Goal: Find specific page/section: Find specific page/section

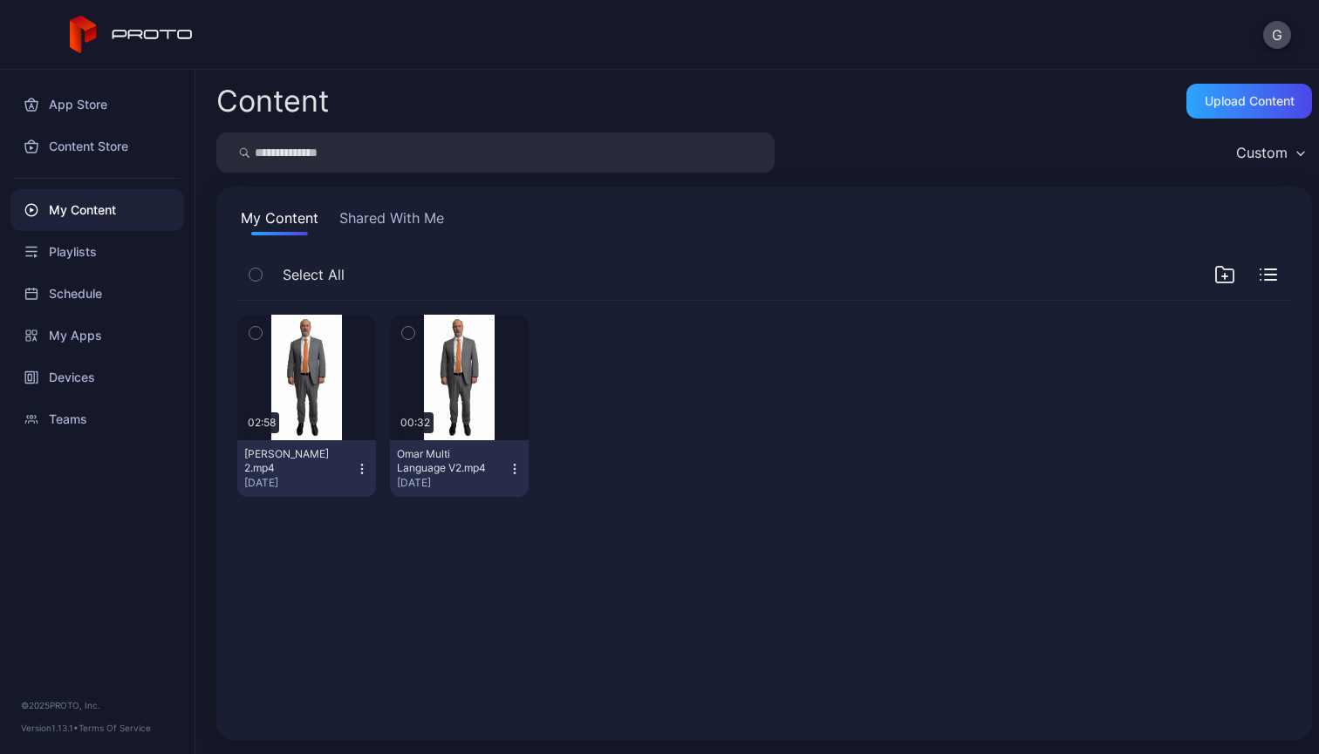
click at [612, 405] on div at bounding box center [612, 406] width 139 height 182
click at [103, 379] on div "Devices" at bounding box center [97, 378] width 174 height 42
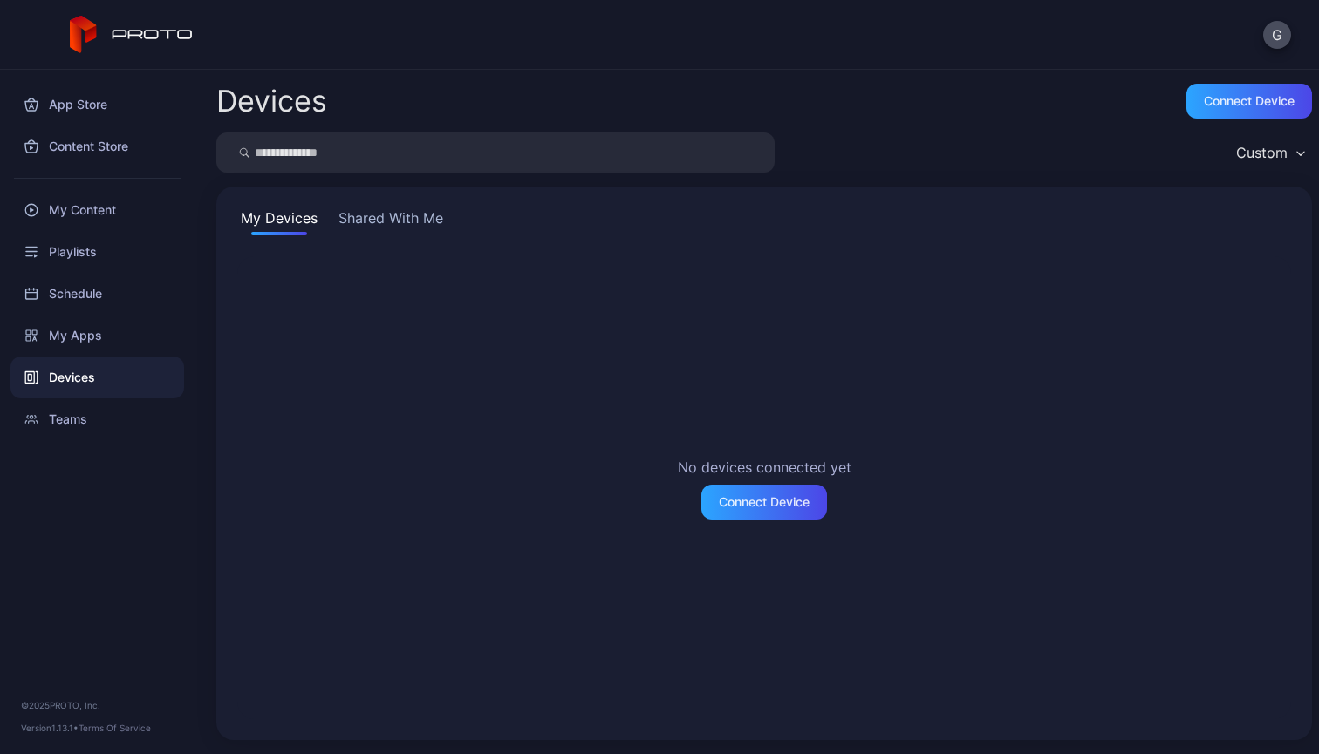
click at [411, 217] on button "Shared With Me" at bounding box center [391, 222] width 112 height 28
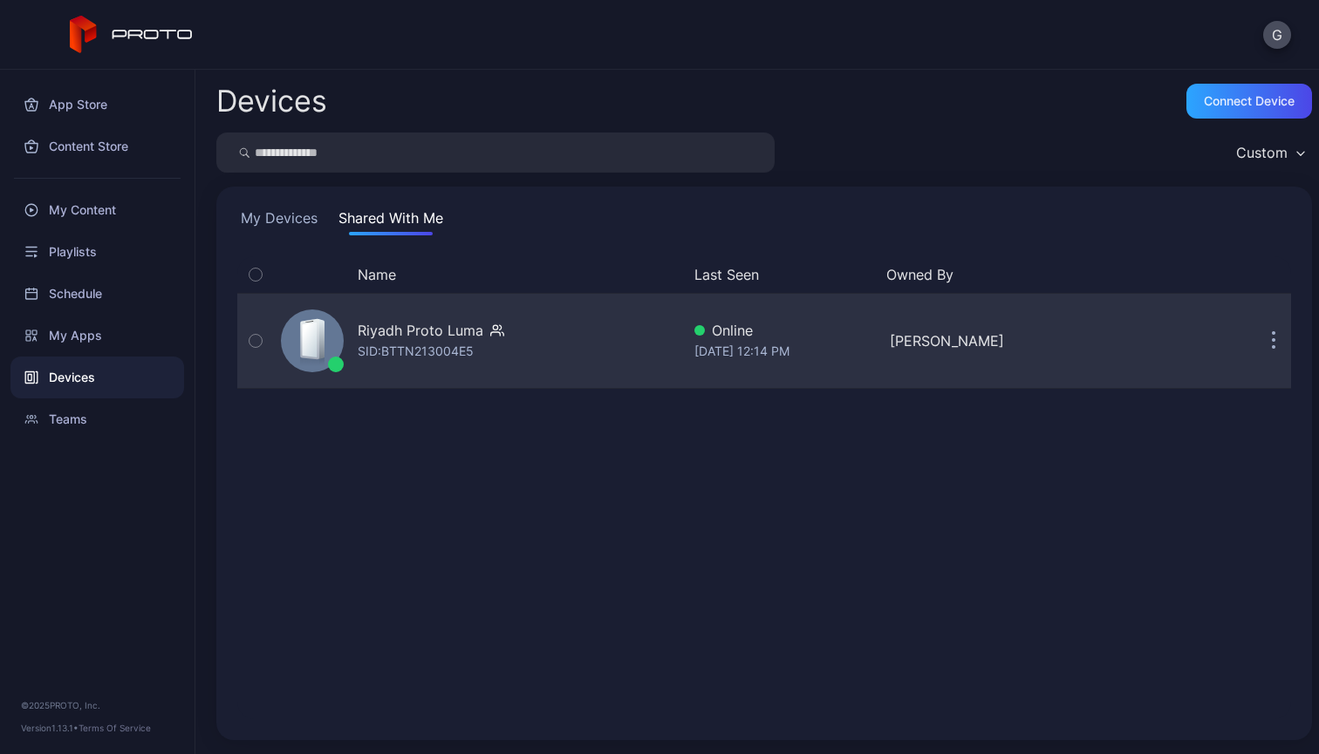
click at [399, 318] on div "Riyadh Proto [PERSON_NAME]: BTTN213004E5" at bounding box center [477, 340] width 406 height 87
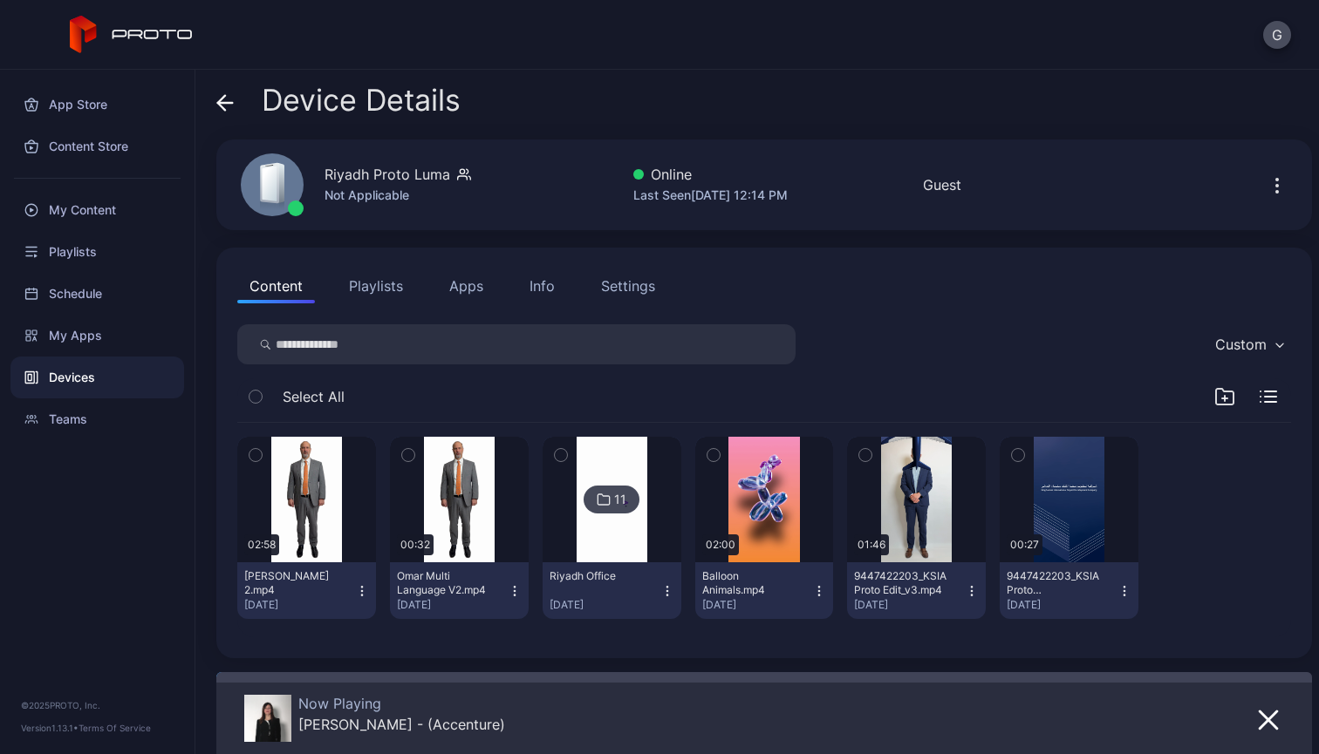
click at [254, 450] on icon "button" at bounding box center [255, 455] width 12 height 19
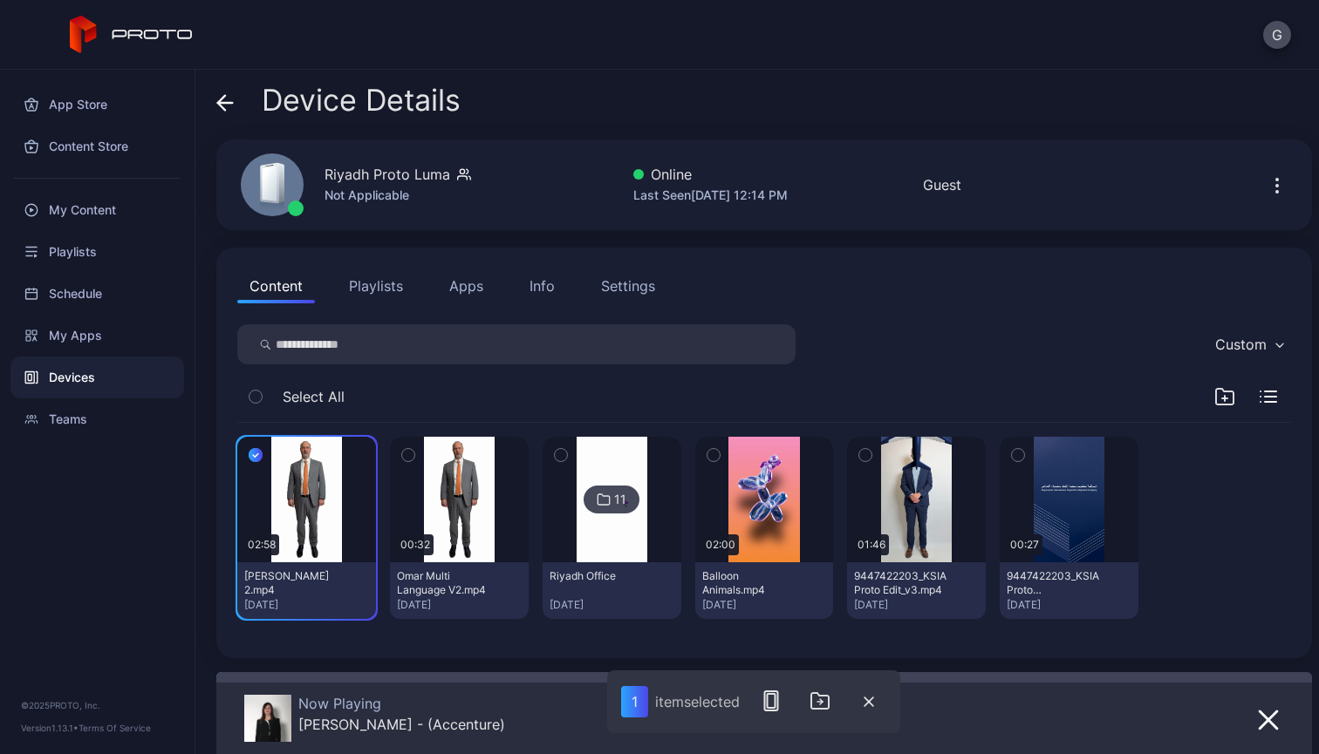
click at [1252, 472] on div at bounding box center [1221, 528] width 139 height 182
click at [1239, 564] on div at bounding box center [1221, 528] width 139 height 182
click at [472, 302] on button "Apps" at bounding box center [466, 286] width 58 height 35
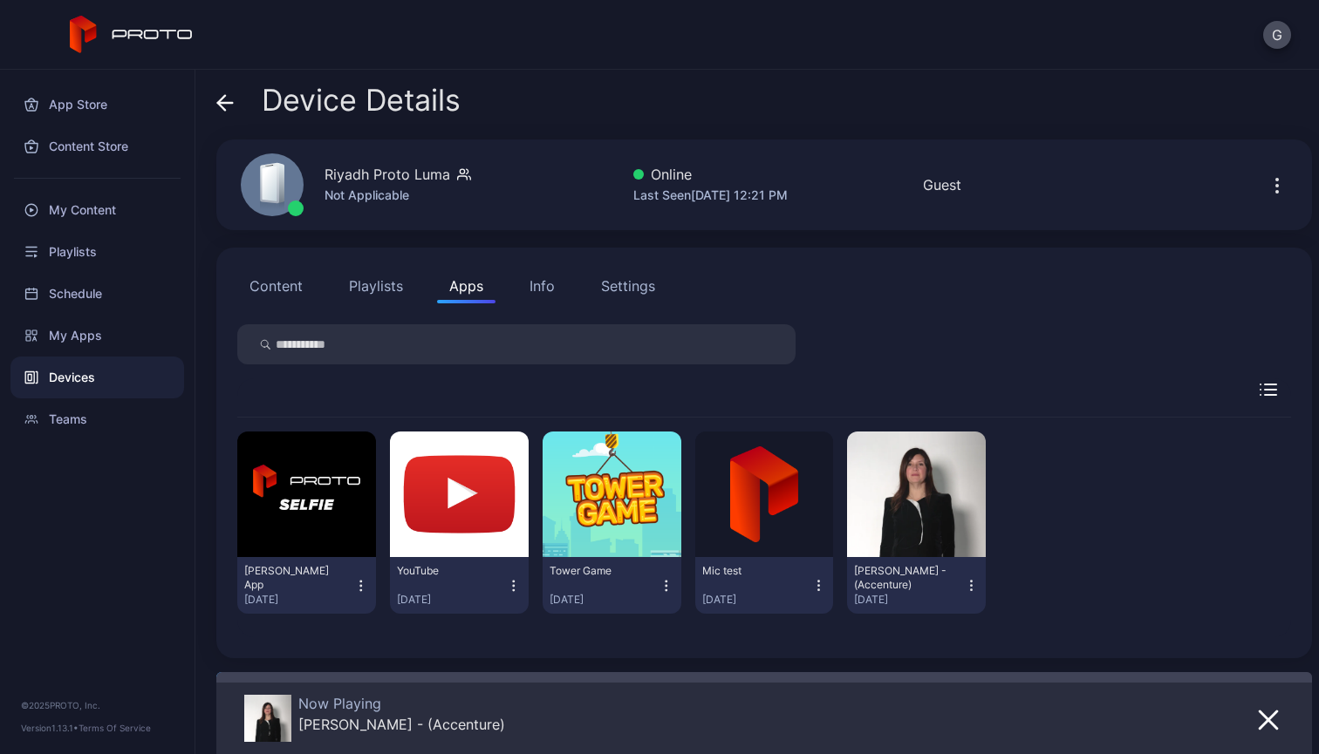
click at [248, 292] on button "Content" at bounding box center [276, 286] width 78 height 35
